Goal: Task Accomplishment & Management: Manage account settings

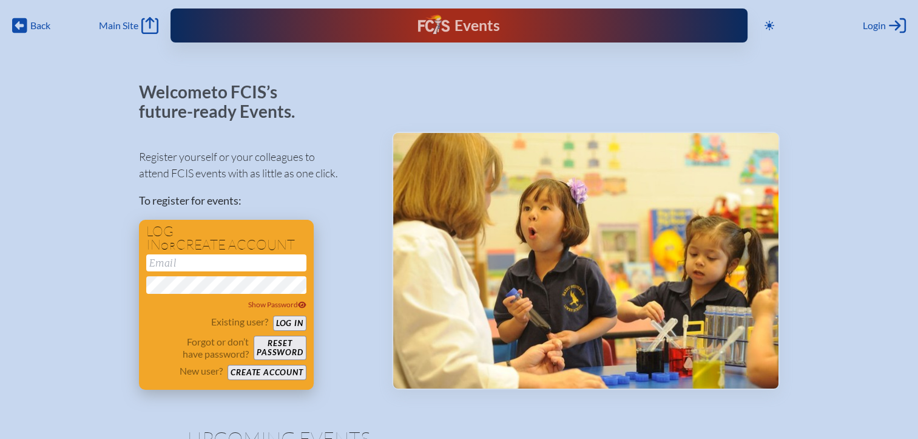
type input "[EMAIL_ADDRESS][DOMAIN_NAME]"
click at [298, 314] on form "[EMAIL_ADDRESS][DOMAIN_NAME] Show Password Existing user? Log in Forgot or don’…" at bounding box center [226, 317] width 160 height 126
drag, startPoint x: 298, startPoint y: 314, endPoint x: 302, endPoint y: 321, distance: 8.4
click at [302, 321] on button "Log in" at bounding box center [289, 322] width 33 height 15
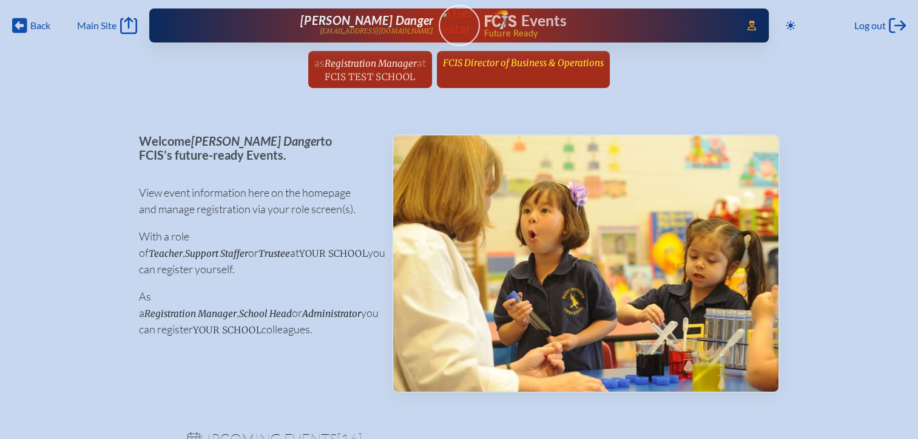
click at [499, 64] on span "FCIS Director of Business & Operations" at bounding box center [523, 63] width 161 height 12
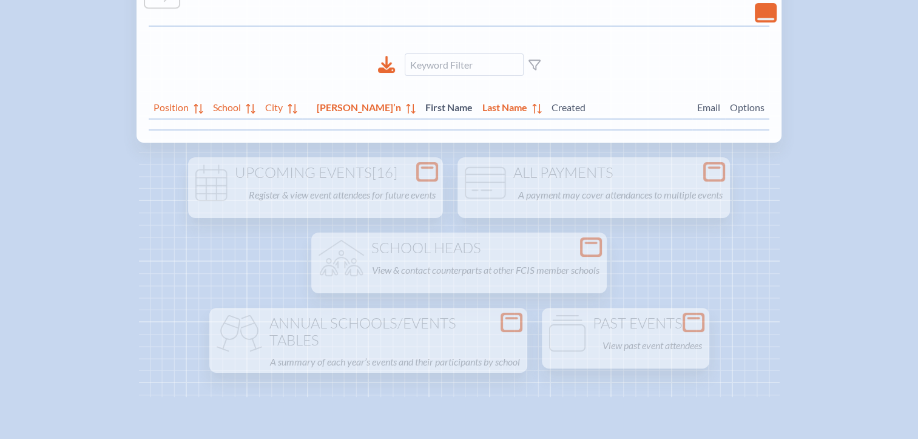
scroll to position [182, 0]
